Goal: Transaction & Acquisition: Purchase product/service

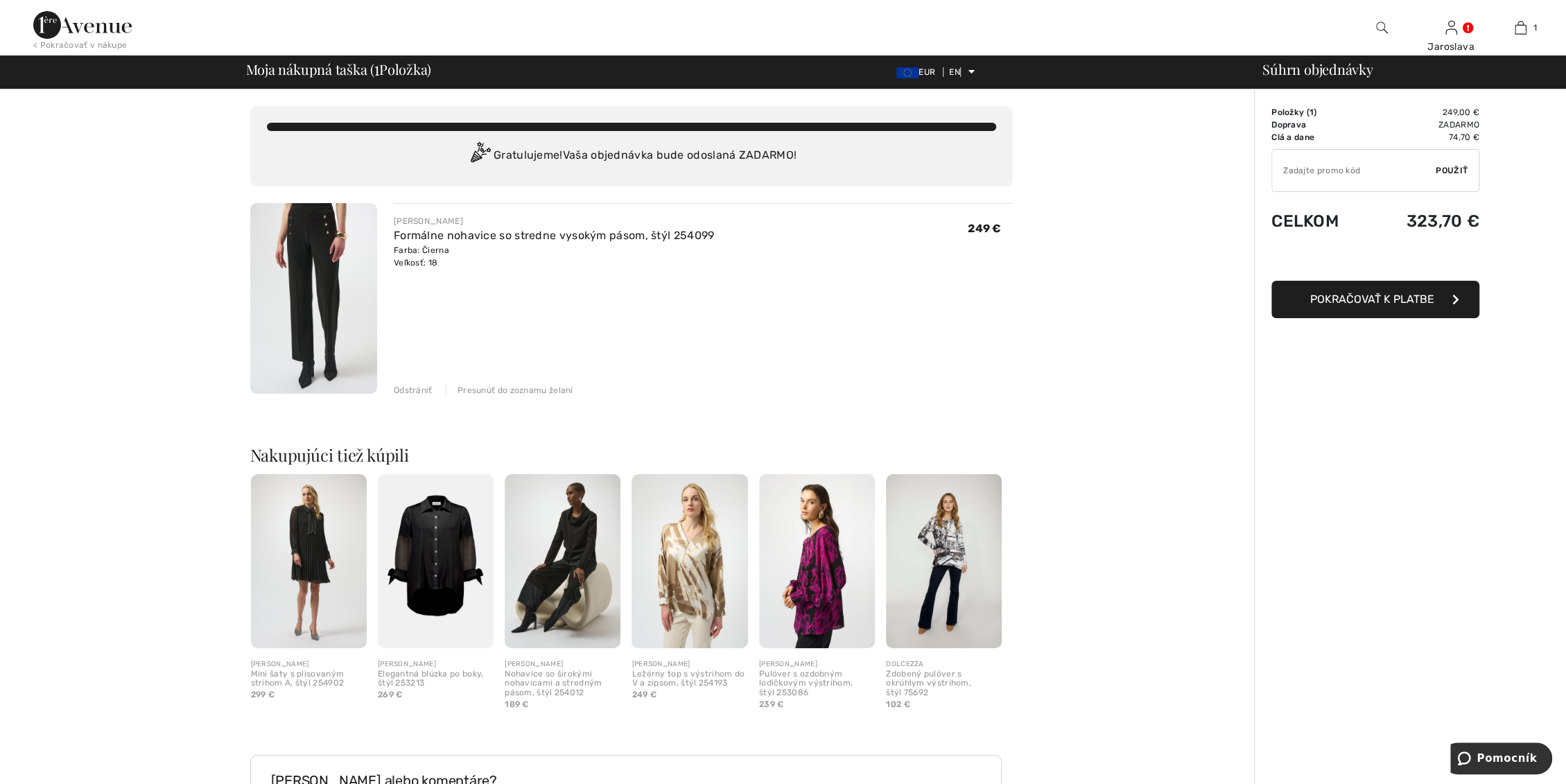
click at [318, 247] on img at bounding box center [314, 298] width 127 height 191
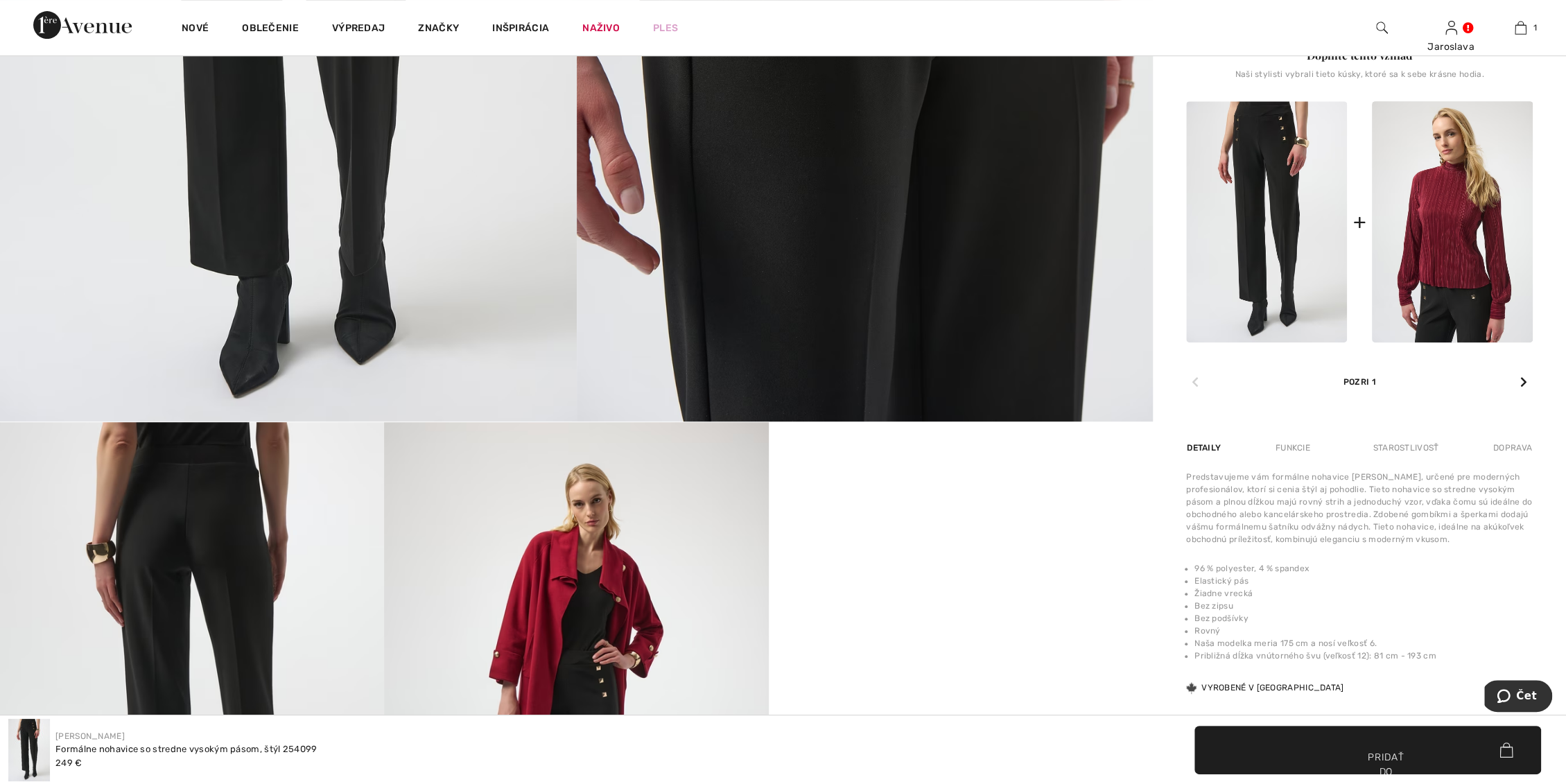
scroll to position [693, 0]
